Goal: Task Accomplishment & Management: Manage account settings

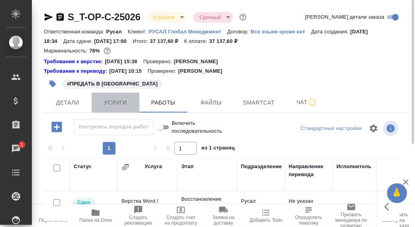
click at [119, 103] on span "Услуги" at bounding box center [115, 103] width 38 height 10
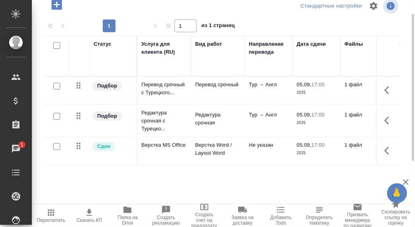
scroll to position [43, 0]
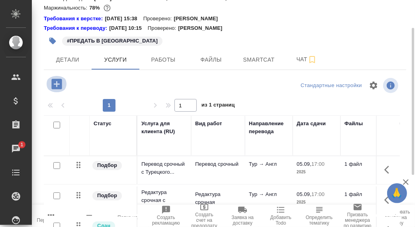
click at [57, 82] on icon "button" at bounding box center [57, 84] width 14 height 14
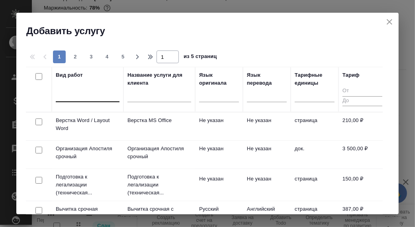
click at [75, 96] on div at bounding box center [88, 94] width 64 height 12
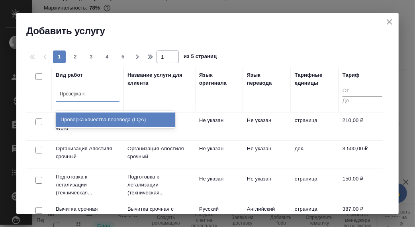
type input "Проверка ка"
click at [109, 119] on div "Проверка качества перевода (LQA)" at bounding box center [115, 120] width 119 height 14
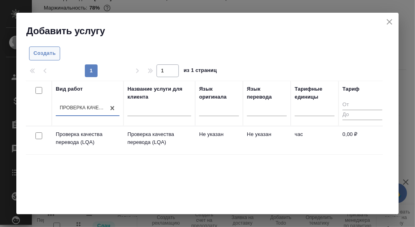
click at [51, 53] on span "Создать" at bounding box center [44, 53] width 22 height 9
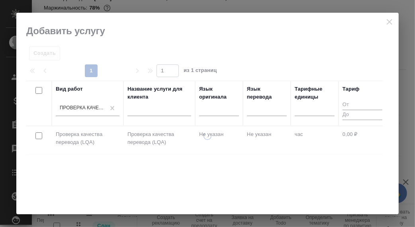
drag, startPoint x: 67, startPoint y: 133, endPoint x: 71, endPoint y: 135, distance: 4.1
click at [68, 133] on div at bounding box center [207, 173] width 382 height 82
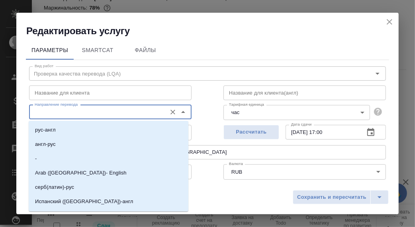
click at [72, 113] on input "Направление перевода" at bounding box center [96, 112] width 131 height 10
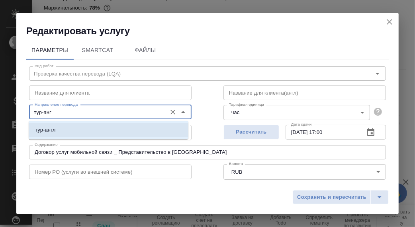
click at [60, 129] on li "тур-англ" at bounding box center [109, 130] width 160 height 14
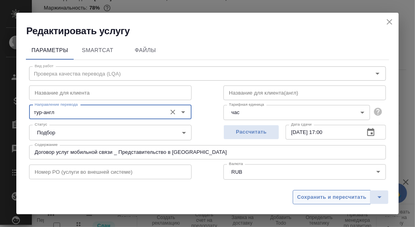
type input "тур-англ"
click at [332, 197] on span "Сохранить и пересчитать" at bounding box center [331, 197] width 69 height 9
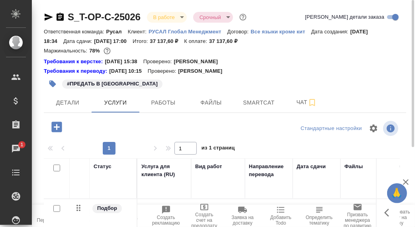
scroll to position [123, 0]
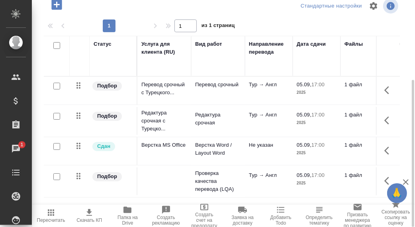
click at [388, 182] on icon "button" at bounding box center [389, 181] width 10 height 10
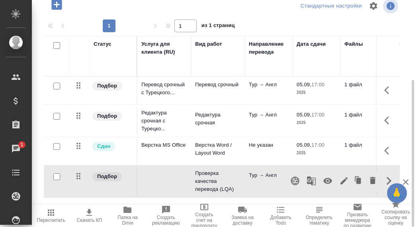
click at [326, 180] on icon "button" at bounding box center [328, 181] width 10 height 10
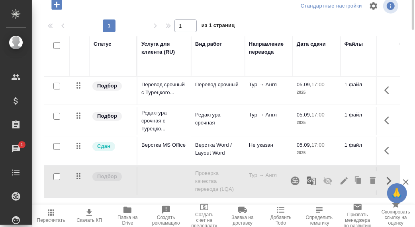
scroll to position [0, 0]
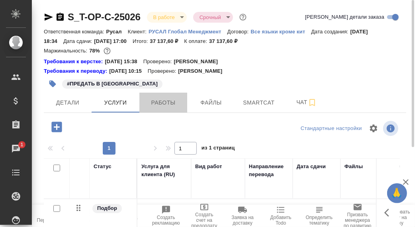
drag, startPoint x: 164, startPoint y: 102, endPoint x: 265, endPoint y: 142, distance: 109.1
click at [164, 102] on span "Работы" at bounding box center [163, 103] width 38 height 10
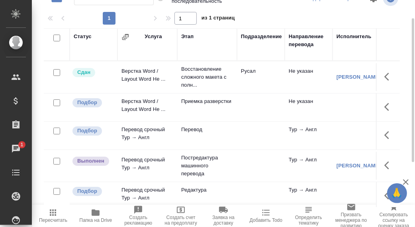
scroll to position [11, 0]
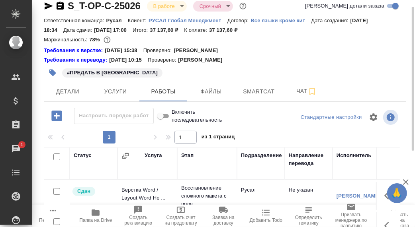
click at [55, 115] on icon "button" at bounding box center [56, 116] width 10 height 10
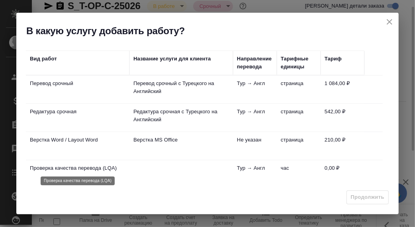
click at [95, 168] on p "Проверка качества перевода (LQA)" at bounding box center [78, 168] width 96 height 8
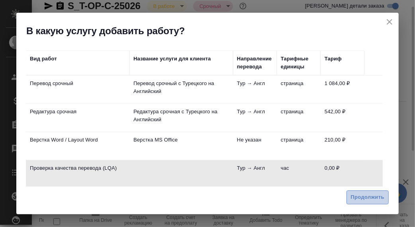
click at [370, 196] on span "Продолжить" at bounding box center [367, 197] width 33 height 9
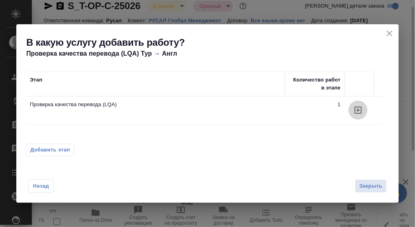
click at [359, 109] on icon "button" at bounding box center [358, 110] width 10 height 10
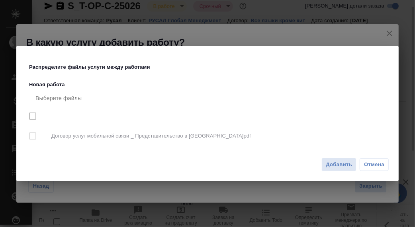
checkbox input "true"
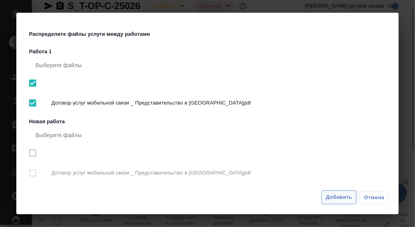
click at [335, 195] on span "Добавить" at bounding box center [339, 197] width 26 height 9
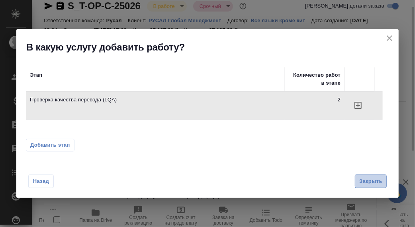
click at [372, 179] on span "Закрыть" at bounding box center [370, 181] width 23 height 9
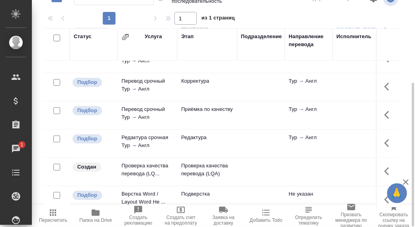
scroll to position [204, 0]
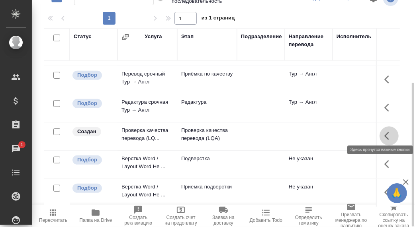
click at [384, 131] on icon "button" at bounding box center [389, 136] width 10 height 10
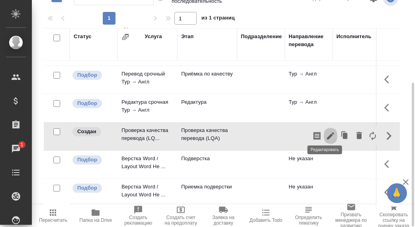
click at [327, 133] on icon "button" at bounding box center [330, 136] width 7 height 7
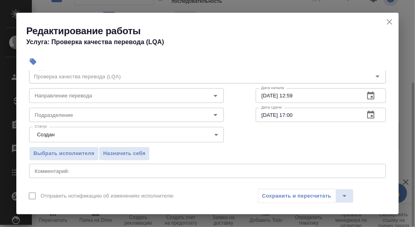
scroll to position [39, 0]
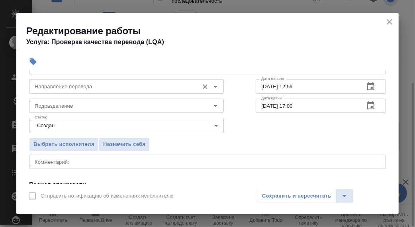
click at [57, 85] on input "Направление перевода" at bounding box center [112, 87] width 163 height 10
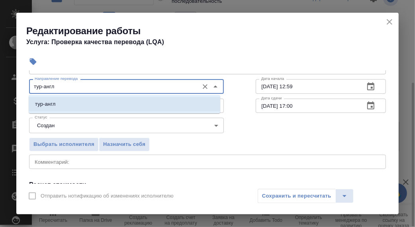
click at [55, 109] on li "тур-англ" at bounding box center [124, 104] width 191 height 14
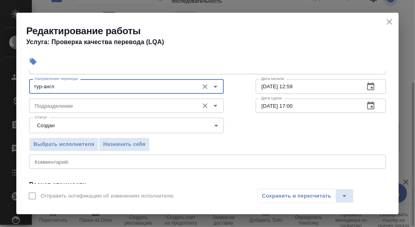
type input "тур-англ"
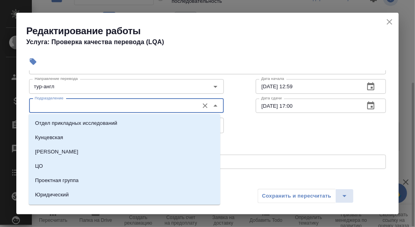
click at [66, 108] on input "Подразделение" at bounding box center [112, 106] width 163 height 10
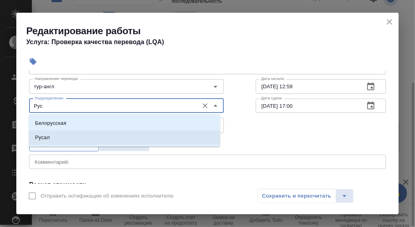
click at [64, 139] on li "Русал" at bounding box center [124, 138] width 191 height 14
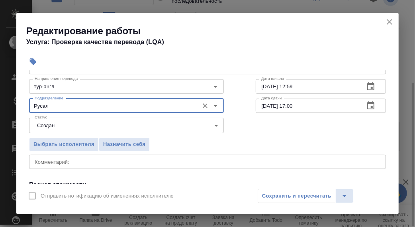
type input "Русал"
click at [366, 85] on icon "button" at bounding box center [371, 87] width 10 height 10
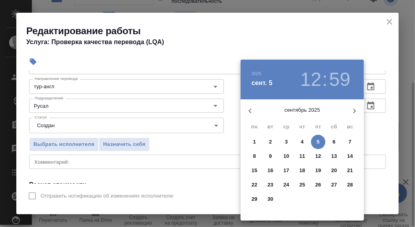
click at [320, 141] on span "5" at bounding box center [318, 142] width 14 height 8
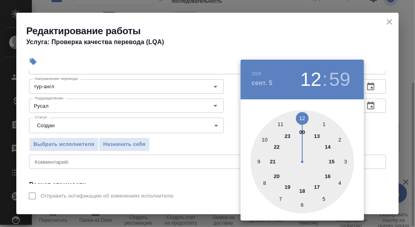
drag, startPoint x: 258, startPoint y: 161, endPoint x: 283, endPoint y: 148, distance: 28.5
click at [258, 161] on div at bounding box center [301, 161] width 103 height 103
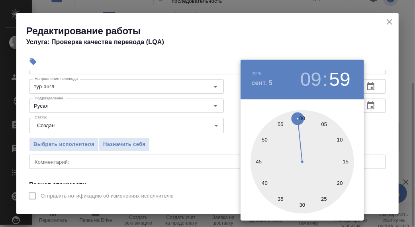
click at [303, 118] on div at bounding box center [301, 161] width 103 height 103
type input "05.09.2025 09:00"
click at [385, 128] on div at bounding box center [207, 113] width 415 height 227
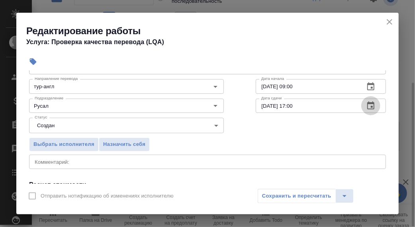
click at [367, 105] on icon "button" at bounding box center [371, 106] width 10 height 10
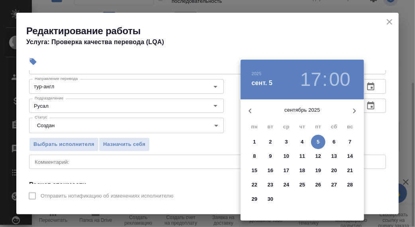
click at [316, 141] on span "5" at bounding box center [318, 142] width 14 height 8
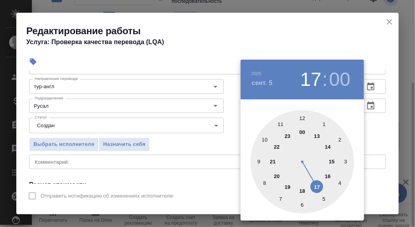
click at [302, 119] on div at bounding box center [301, 161] width 103 height 103
type input "05.09.2025 12:00"
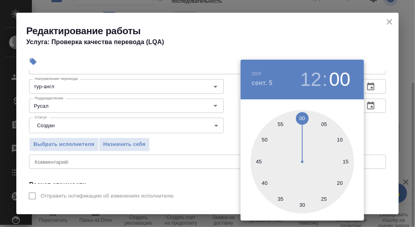
click at [377, 124] on div at bounding box center [207, 113] width 415 height 227
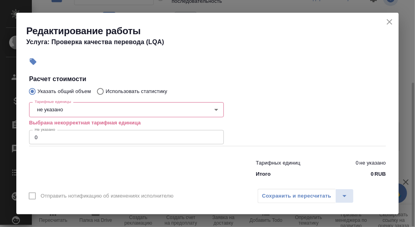
scroll to position [155, 0]
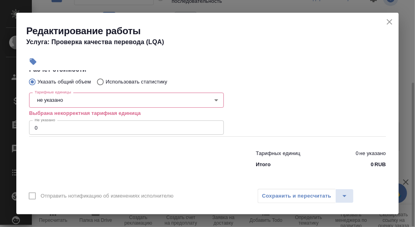
click at [292, 197] on div "Сохранить и пересчитать" at bounding box center [305, 196] width 96 height 14
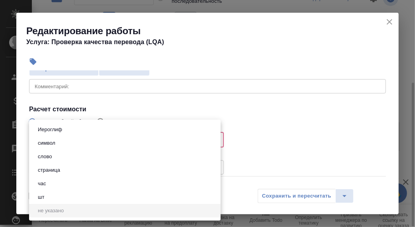
click at [78, 136] on body "🙏 .cls-1 fill:#fff; AWATERA Румянцева Дарья d.rumyantseva Клиенты Спецификации …" at bounding box center [207, 113] width 415 height 227
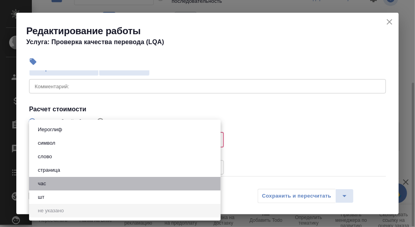
click at [43, 181] on button "час" at bounding box center [41, 183] width 13 height 9
type input "5a8b1489cc6b4906c91bfd93"
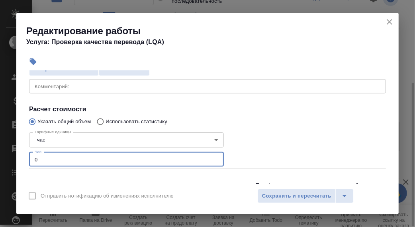
drag, startPoint x: 41, startPoint y: 156, endPoint x: 29, endPoint y: 156, distance: 11.9
click at [29, 156] on div "Тарифные единицы час 5a8b1489cc6b4906c91bfd93 Тарифные единицы Час 0 Час" at bounding box center [126, 148] width 226 height 71
type input "2"
click at [285, 195] on span "Сохранить и пересчитать" at bounding box center [296, 196] width 69 height 9
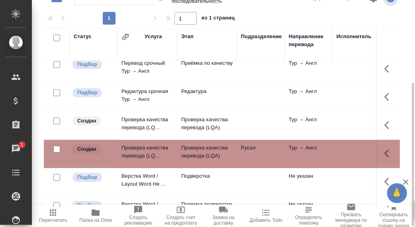
scroll to position [204, 0]
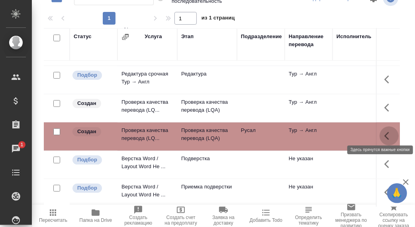
click at [384, 132] on icon "button" at bounding box center [386, 136] width 5 height 8
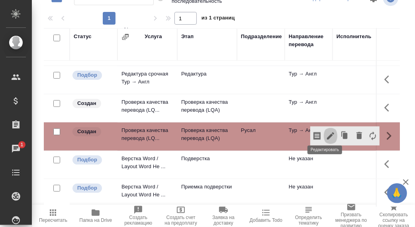
click at [327, 131] on icon "button" at bounding box center [331, 136] width 10 height 10
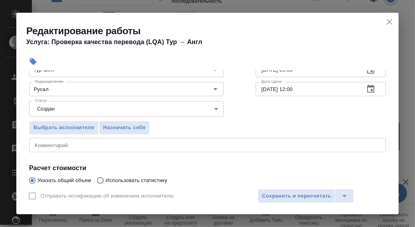
scroll to position [80, 0]
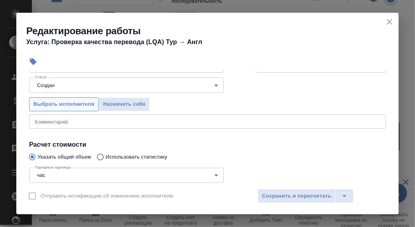
click at [68, 104] on span "Выбрать исполнителя" at bounding box center [63, 104] width 61 height 9
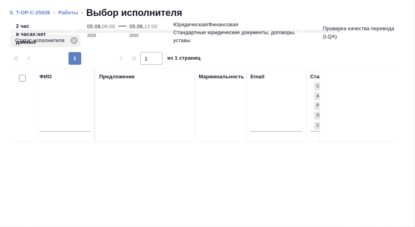
scroll to position [39, 0]
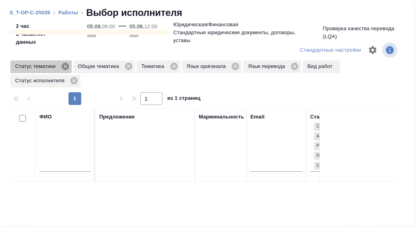
click at [66, 71] on icon at bounding box center [65, 66] width 9 height 9
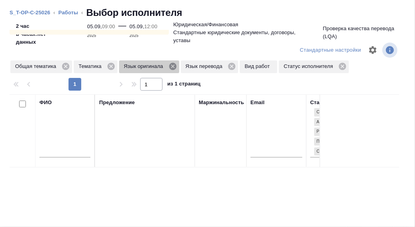
click at [173, 70] on icon at bounding box center [172, 66] width 7 height 7
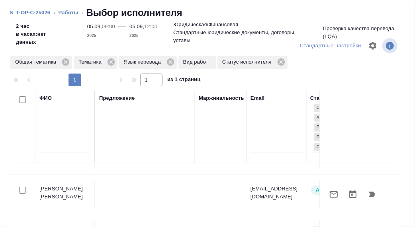
scroll to position [80, 0]
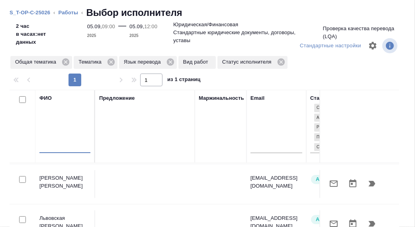
click at [49, 153] on input "text" at bounding box center [64, 148] width 51 height 10
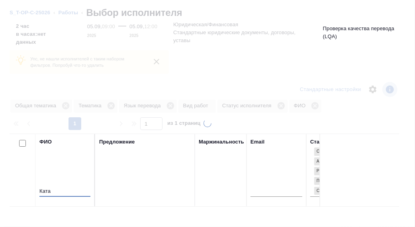
scroll to position [0, 0]
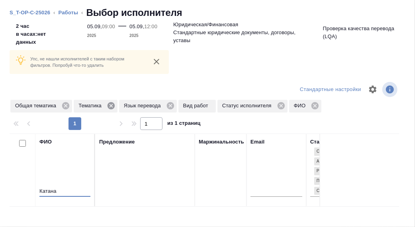
type input "Катана"
click at [112, 109] on icon at bounding box center [110, 105] width 7 height 7
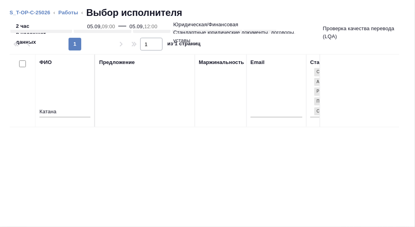
scroll to position [40, 0]
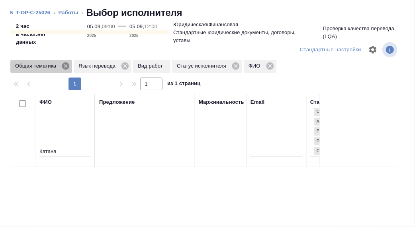
click at [66, 70] on icon at bounding box center [65, 66] width 9 height 9
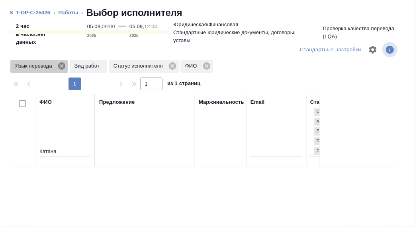
click at [62, 70] on icon at bounding box center [61, 66] width 9 height 9
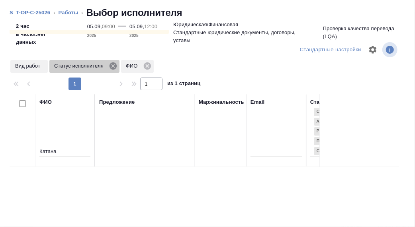
click at [112, 70] on icon at bounding box center [113, 66] width 9 height 9
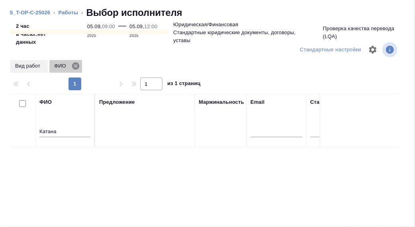
click at [76, 70] on icon at bounding box center [75, 65] width 7 height 7
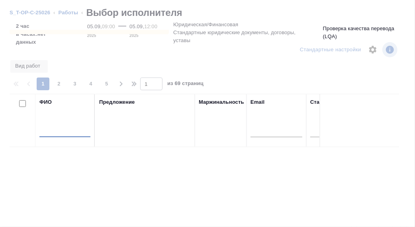
click at [60, 137] on input "text" at bounding box center [64, 132] width 51 height 10
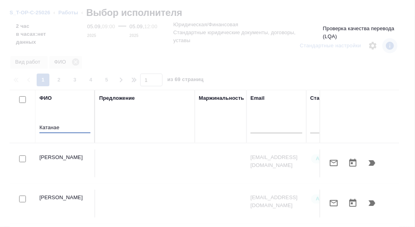
scroll to position [44, 0]
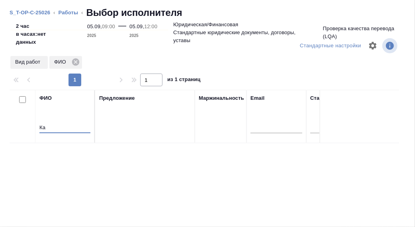
type input "К"
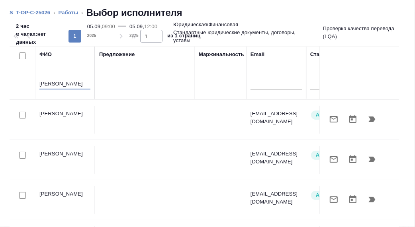
scroll to position [0, 0]
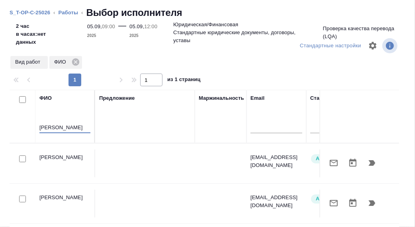
type input "Екатерина"
click at [60, 164] on td "Канатаева Екатерина" at bounding box center [65, 164] width 60 height 28
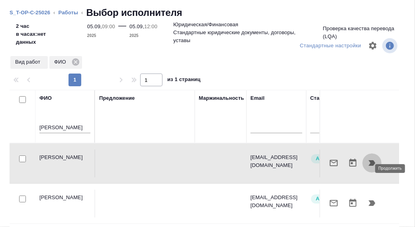
click at [369, 166] on icon "button" at bounding box center [372, 163] width 7 height 6
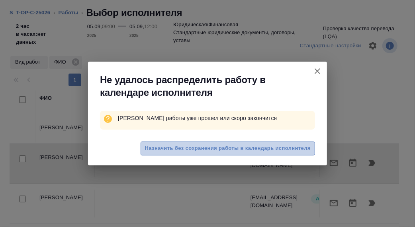
click at [226, 149] on span "Назначить без сохранения работы в календарь исполнителя" at bounding box center [228, 148] width 166 height 9
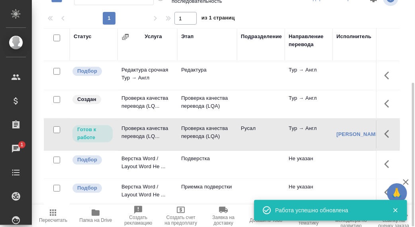
scroll to position [208, 0]
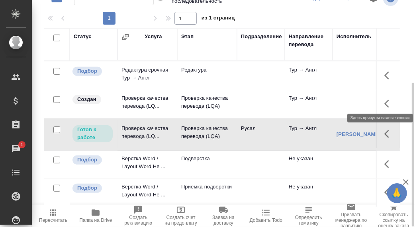
click at [384, 99] on icon "button" at bounding box center [389, 104] width 10 height 10
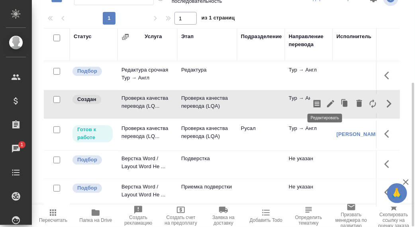
click at [327, 100] on icon "button" at bounding box center [330, 103] width 7 height 7
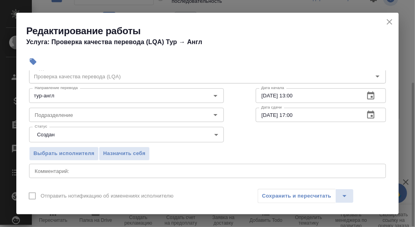
scroll to position [39, 0]
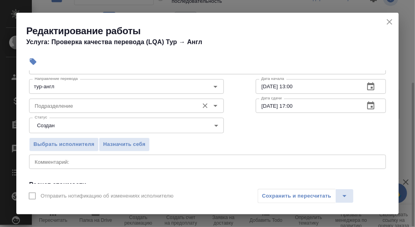
click at [82, 105] on input "Подразделение" at bounding box center [112, 106] width 163 height 10
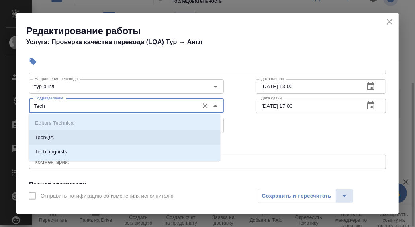
click at [64, 135] on li "TechQA" at bounding box center [124, 138] width 191 height 14
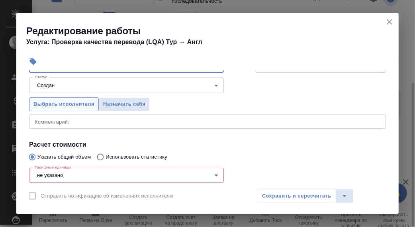
scroll to position [119, 0]
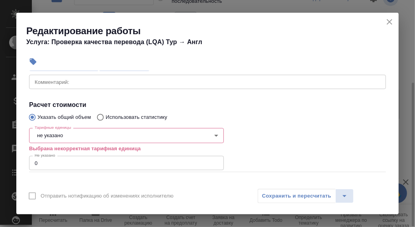
type input "TechQA"
click at [70, 135] on body "🙏 .cls-1 fill:#fff; AWATERA Румянцева Дарья d.rumyantseva Клиенты Спецификации …" at bounding box center [207, 113] width 415 height 227
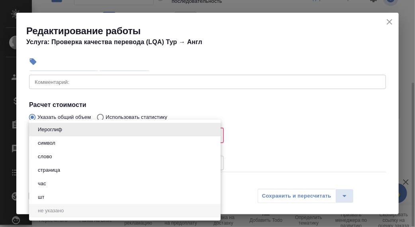
click at [55, 183] on li "час" at bounding box center [124, 184] width 191 height 14
type input "5a8b1489cc6b4906c91bfd93"
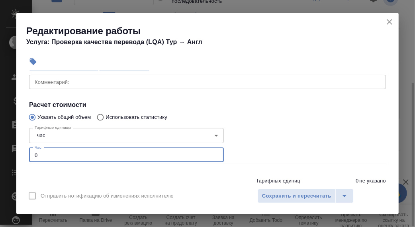
drag, startPoint x: 38, startPoint y: 156, endPoint x: 29, endPoint y: 156, distance: 8.8
click at [29, 156] on input "0" at bounding box center [126, 155] width 195 height 14
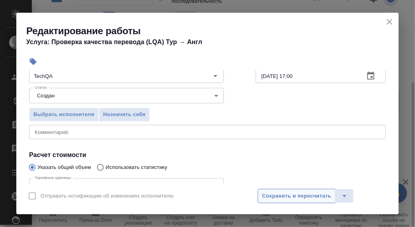
scroll to position [80, 0]
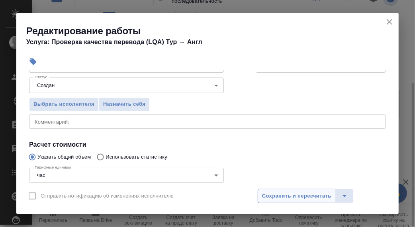
type input "2"
click at [287, 198] on span "Сохранить и пересчитать" at bounding box center [296, 196] width 69 height 9
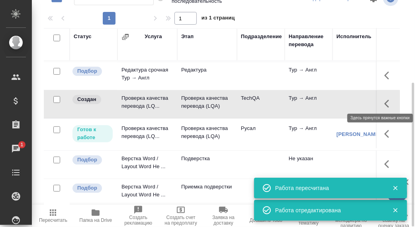
click at [384, 99] on icon "button" at bounding box center [389, 104] width 10 height 10
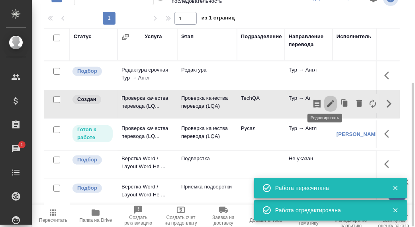
click at [327, 100] on icon "button" at bounding box center [330, 103] width 7 height 7
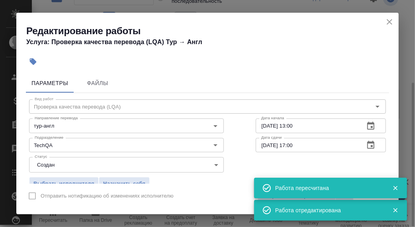
scroll to position [39, 0]
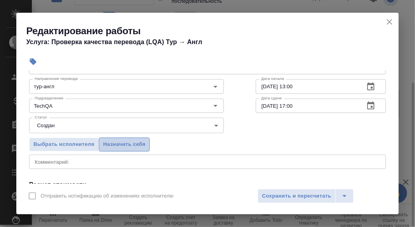
drag, startPoint x: 122, startPoint y: 143, endPoint x: 183, endPoint y: 155, distance: 62.0
click at [122, 143] on span "Назначить себя" at bounding box center [124, 144] width 42 height 9
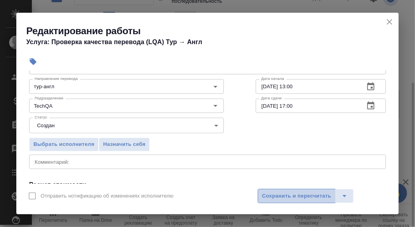
drag, startPoint x: 287, startPoint y: 197, endPoint x: 357, endPoint y: 205, distance: 70.5
click at [288, 197] on span "Сохранить и пересчитать" at bounding box center [296, 196] width 69 height 9
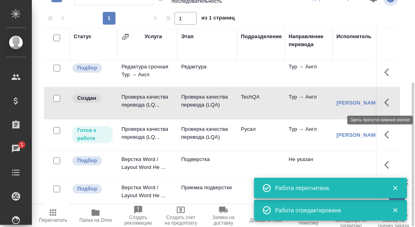
click at [384, 101] on icon "button" at bounding box center [386, 103] width 5 height 8
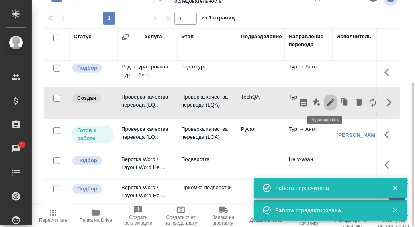
click at [327, 101] on icon "button" at bounding box center [330, 102] width 7 height 7
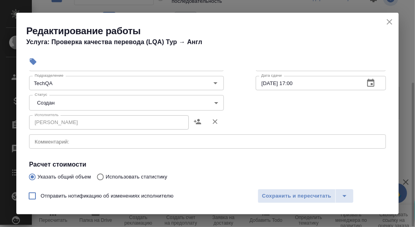
scroll to position [80, 0]
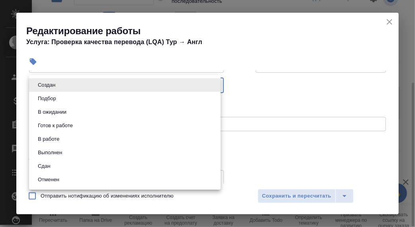
click at [213, 83] on body "🙏 .cls-1 fill:#fff; AWATERA Румянцева Дарья d.rumyantseva Клиенты Спецификации …" at bounding box center [207, 113] width 415 height 227
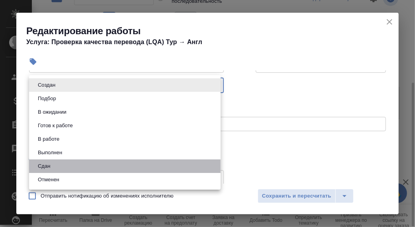
click at [59, 164] on li "Сдан" at bounding box center [124, 167] width 191 height 14
type input "closed"
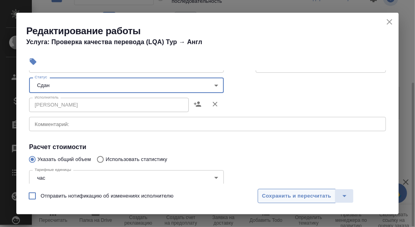
click at [276, 195] on span "Сохранить и пересчитать" at bounding box center [296, 196] width 69 height 9
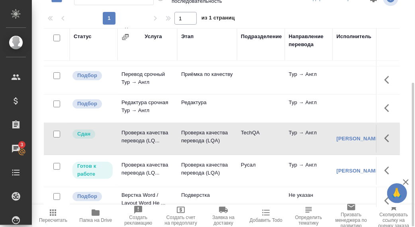
scroll to position [0, 0]
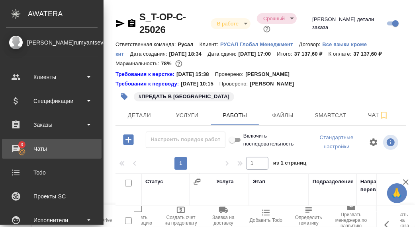
click at [18, 147] on div "Чаты" at bounding box center [52, 149] width 92 height 12
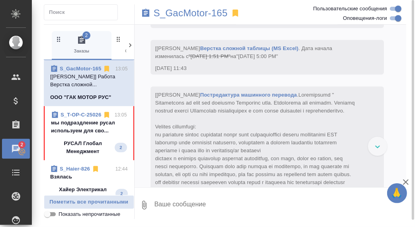
scroll to position [9783, 0]
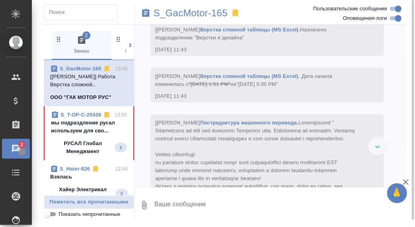
click at [69, 118] on link "S_T-OP-C-25026" at bounding box center [80, 115] width 41 height 6
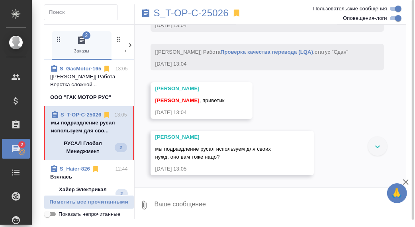
scroll to position [3177, 0]
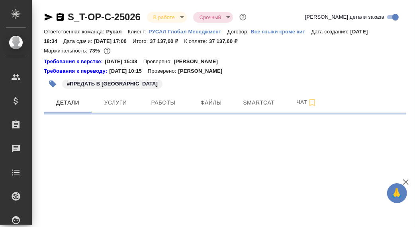
select select "RU"
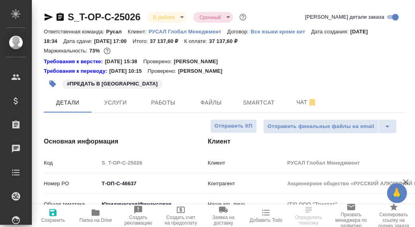
type textarea "x"
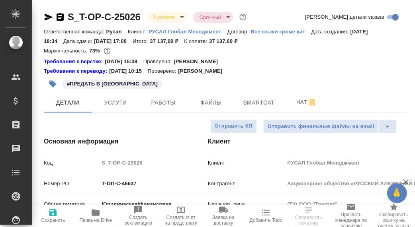
type textarea "x"
click at [301, 103] on span "Чат" at bounding box center [306, 102] width 38 height 10
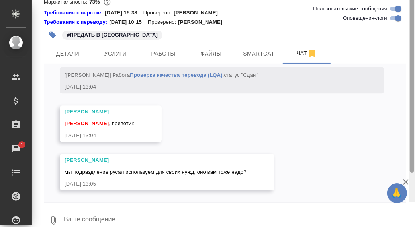
scroll to position [60, 0]
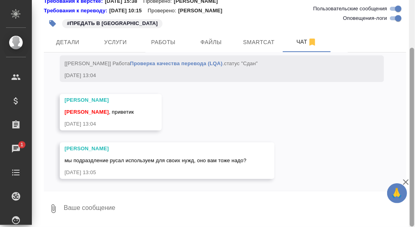
drag, startPoint x: 413, startPoint y: 57, endPoint x: 414, endPoint y: 106, distance: 49.0
click at [414, 106] on div at bounding box center [412, 113] width 6 height 227
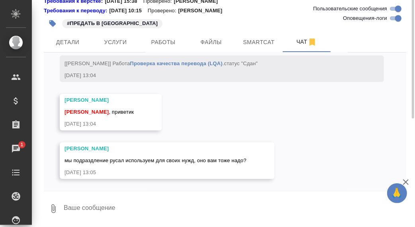
scroll to position [0, 0]
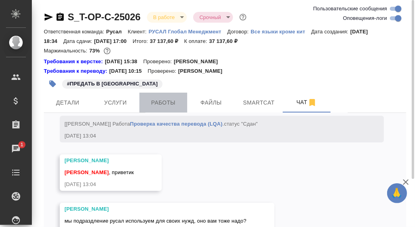
click at [164, 103] on span "Работы" at bounding box center [163, 103] width 38 height 10
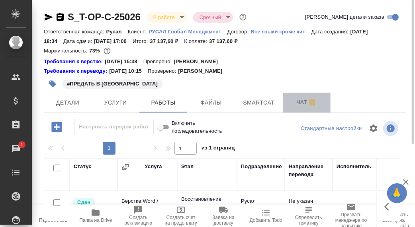
click at [305, 103] on span "Чат" at bounding box center [306, 102] width 38 height 10
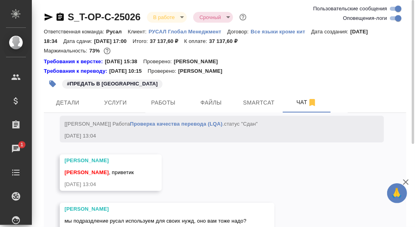
scroll to position [60, 0]
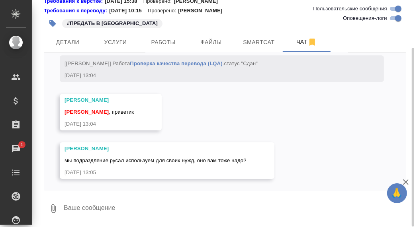
click at [100, 207] on textarea at bounding box center [234, 208] width 343 height 27
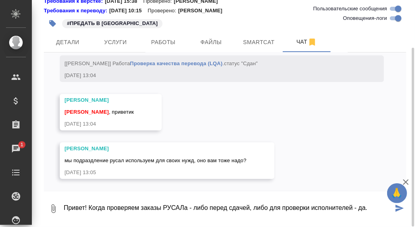
type textarea "Привет! Когда проверяем заказы РУСАЛа - либо перед сдачей, либо для проверки ис…"
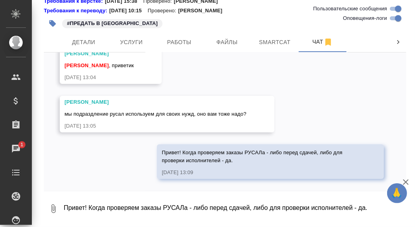
scroll to position [2978, 0]
click at [179, 43] on span "Работы" at bounding box center [179, 42] width 38 height 10
